Goal: Navigation & Orientation: Find specific page/section

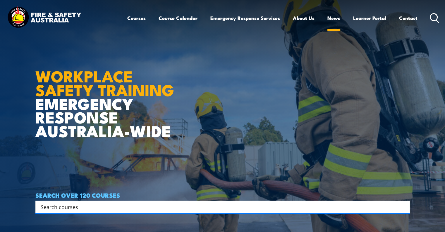
click at [329, 18] on link "News" at bounding box center [334, 18] width 13 height 16
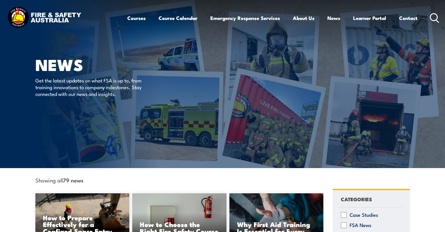
click at [59, 18] on img at bounding box center [44, 17] width 77 height 25
